Goal: Contribute content: Add original content to the website for others to see

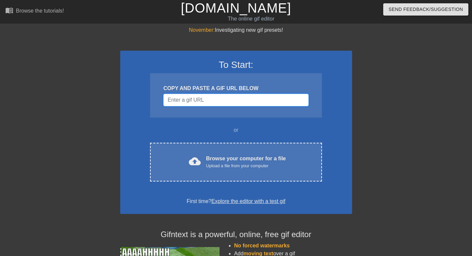
click at [189, 102] on input "Username" at bounding box center [235, 100] width 145 height 13
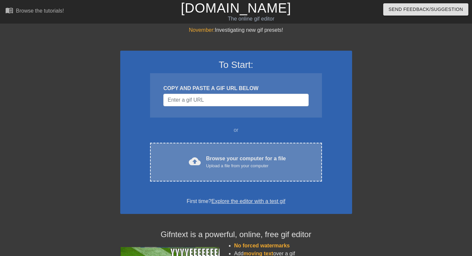
click at [209, 147] on div "cloud_upload Browse your computer for a file Upload a file from your computer C…" at bounding box center [236, 162] width 172 height 39
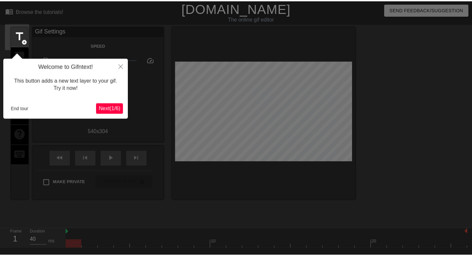
scroll to position [16, 0]
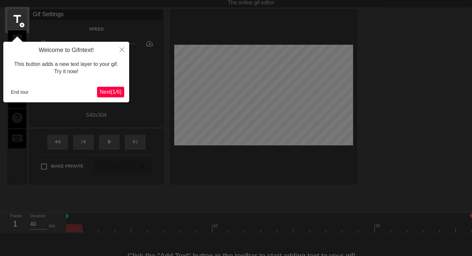
click at [105, 88] on button "Next ( 1 / 6 )" at bounding box center [110, 92] width 27 height 11
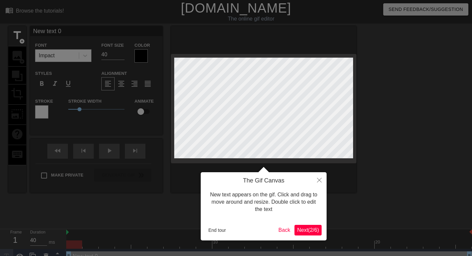
click at [304, 231] on span "Next ( 2 / 6 )" at bounding box center [308, 230] width 22 height 6
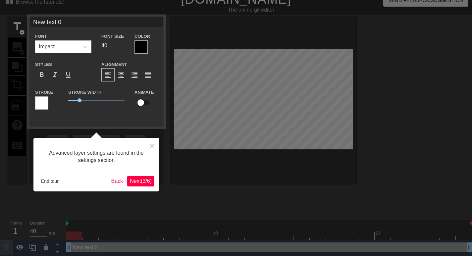
click at [135, 177] on button "Next ( 3 / 6 )" at bounding box center [140, 181] width 27 height 11
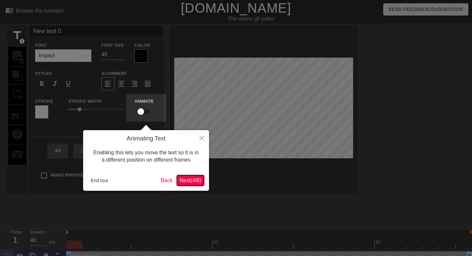
click at [190, 180] on span "Next ( 4 / 6 )" at bounding box center [191, 181] width 22 height 6
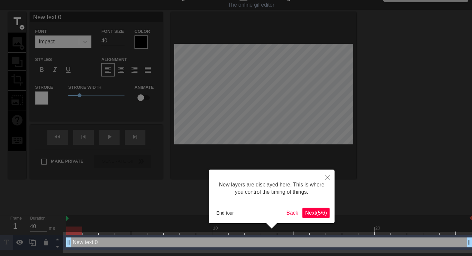
click at [320, 215] on span "Next ( 5 / 6 )" at bounding box center [316, 213] width 22 height 6
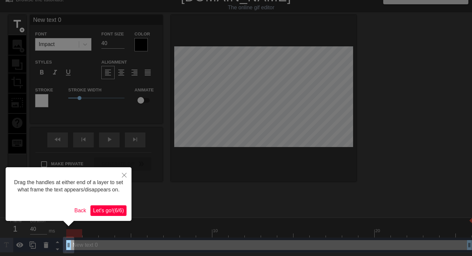
scroll to position [0, 0]
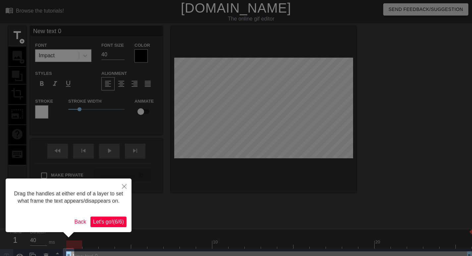
click at [104, 225] on button "Let's go! ( 6 / 6 )" at bounding box center [108, 222] width 36 height 11
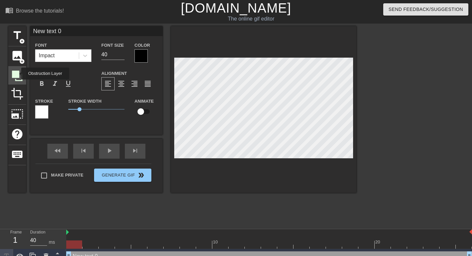
click at [17, 74] on icon at bounding box center [17, 76] width 11 height 11
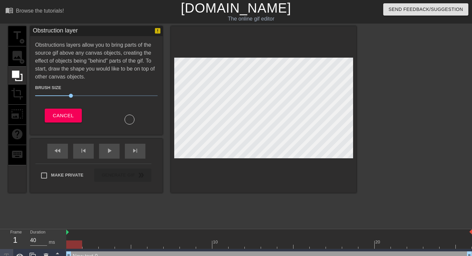
click at [17, 95] on div "title add_circle image add_circle crop photo_size_select_large help keyboard" at bounding box center [17, 109] width 18 height 167
click at [23, 96] on div "title add_circle image add_circle crop photo_size_select_large help keyboard" at bounding box center [17, 109] width 18 height 167
click at [56, 120] on button "Cancel" at bounding box center [63, 116] width 37 height 14
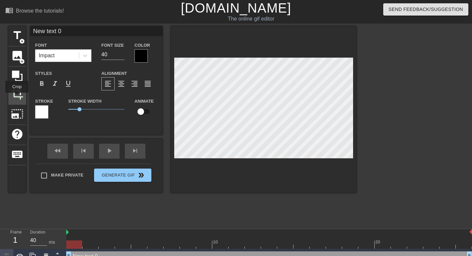
click at [17, 97] on span "crop" at bounding box center [17, 93] width 13 height 13
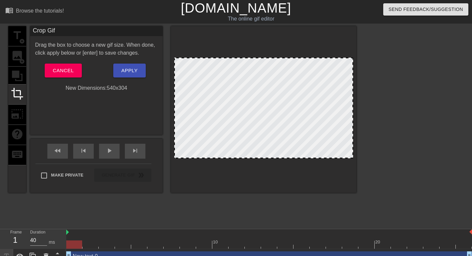
drag, startPoint x: 264, startPoint y: 57, endPoint x: 265, endPoint y: 40, distance: 17.6
click at [265, 40] on div at bounding box center [263, 109] width 185 height 167
drag, startPoint x: 265, startPoint y: 59, endPoint x: 268, endPoint y: 13, distance: 46.2
click at [268, 13] on div "menu_book Browse the tutorials! [DOMAIN_NAME] The online gif editor Send Feedba…" at bounding box center [236, 132] width 472 height 264
click at [69, 73] on span "Cancel" at bounding box center [63, 70] width 21 height 9
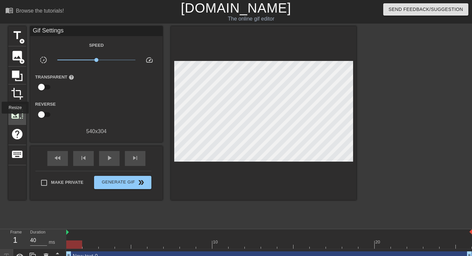
click at [15, 118] on span "photo_size_select_large" at bounding box center [17, 114] width 13 height 13
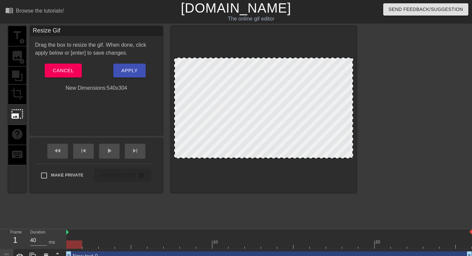
drag, startPoint x: 225, startPoint y: 58, endPoint x: 225, endPoint y: 41, distance: 17.6
click at [225, 41] on div at bounding box center [263, 109] width 185 height 167
drag, startPoint x: 180, startPoint y: 57, endPoint x: 199, endPoint y: 65, distance: 21.0
click at [199, 65] on div at bounding box center [263, 108] width 179 height 101
click at [67, 68] on span "Cancel" at bounding box center [63, 70] width 21 height 9
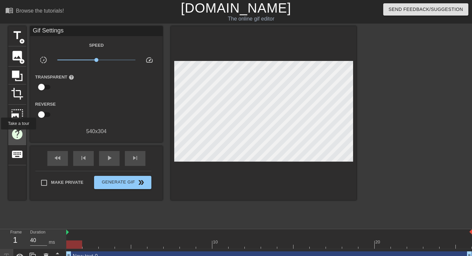
click at [19, 134] on span "help" at bounding box center [17, 134] width 13 height 13
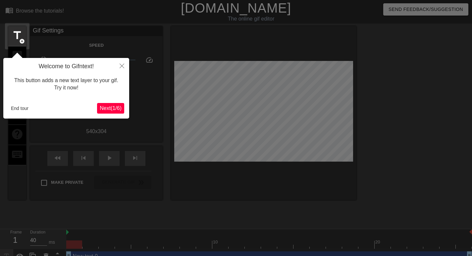
scroll to position [9, 0]
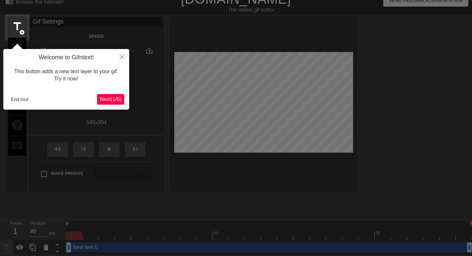
click at [107, 95] on button "Next ( 1 / 6 )" at bounding box center [110, 99] width 27 height 11
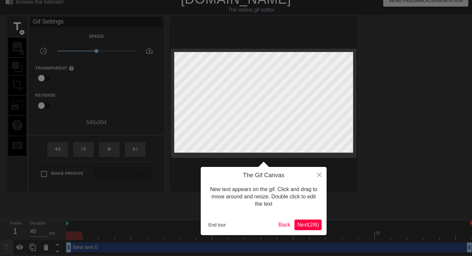
scroll to position [0, 0]
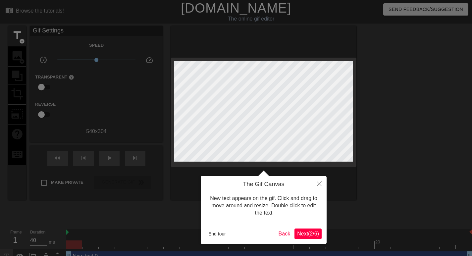
click at [302, 236] on span "Next ( 2 / 6 )" at bounding box center [308, 234] width 22 height 6
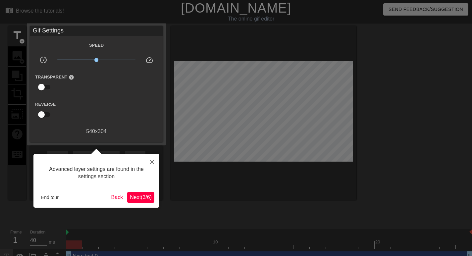
scroll to position [9, 0]
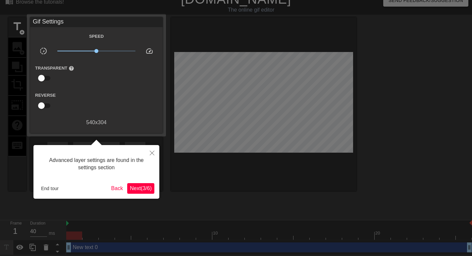
click at [134, 182] on div "Advanced layer settings are found in the settings section End tour Back Next ( …" at bounding box center [96, 172] width 126 height 54
click at [138, 187] on span "Next ( 3 / 6 )" at bounding box center [141, 188] width 22 height 6
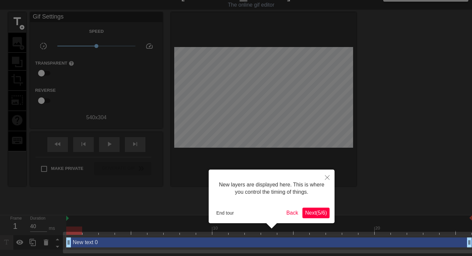
click at [307, 214] on span "Next ( 5 / 6 )" at bounding box center [316, 213] width 22 height 6
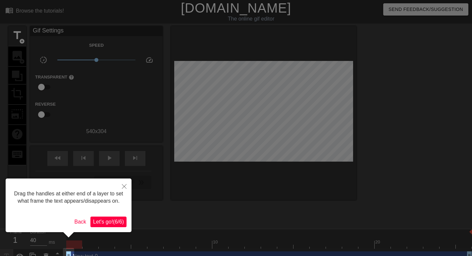
click at [103, 225] on button "Let's go! ( 6 / 6 )" at bounding box center [108, 222] width 36 height 11
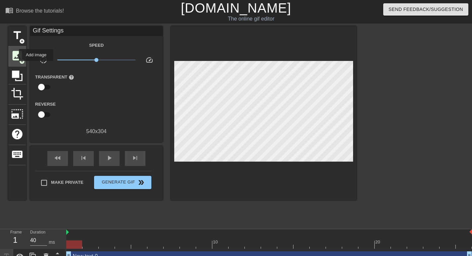
click at [15, 55] on span "image" at bounding box center [17, 55] width 13 height 13
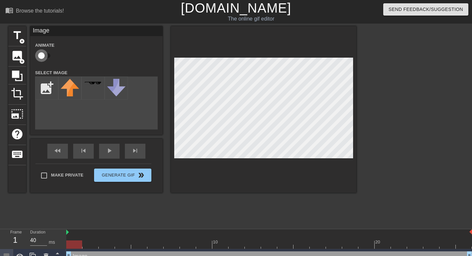
click at [43, 57] on input "checkbox" at bounding box center [42, 55] width 38 height 13
checkbox input "true"
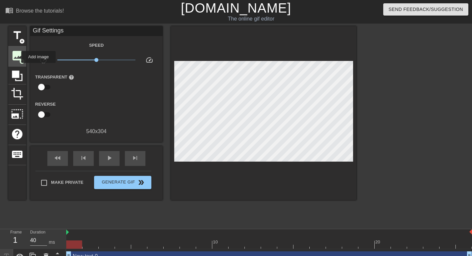
click at [17, 57] on span "image" at bounding box center [17, 55] width 13 height 13
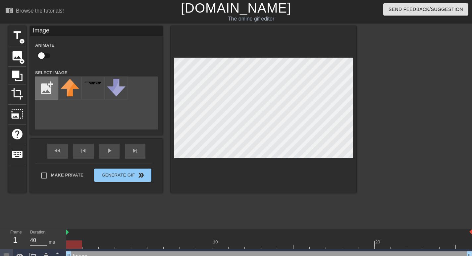
click at [46, 83] on input "file" at bounding box center [46, 88] width 23 height 23
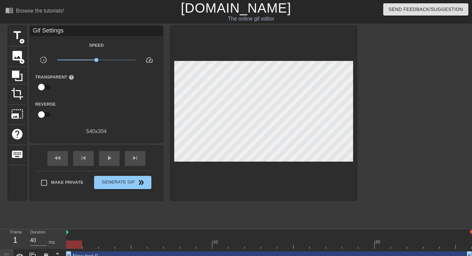
click at [48, 177] on input "Make Private" at bounding box center [44, 183] width 14 height 14
checkbox input "true"
